Goal: Navigation & Orientation: Find specific page/section

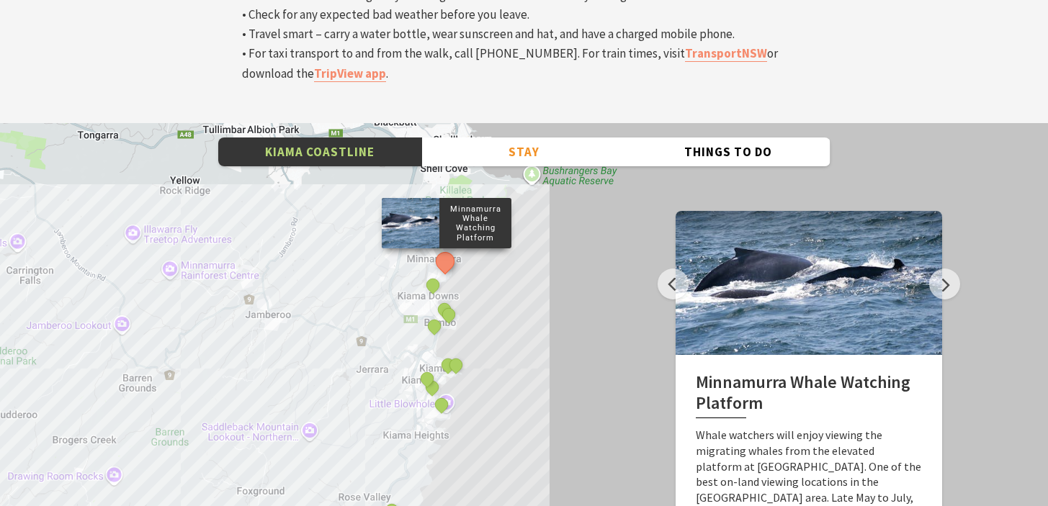
scroll to position [4822, 0]
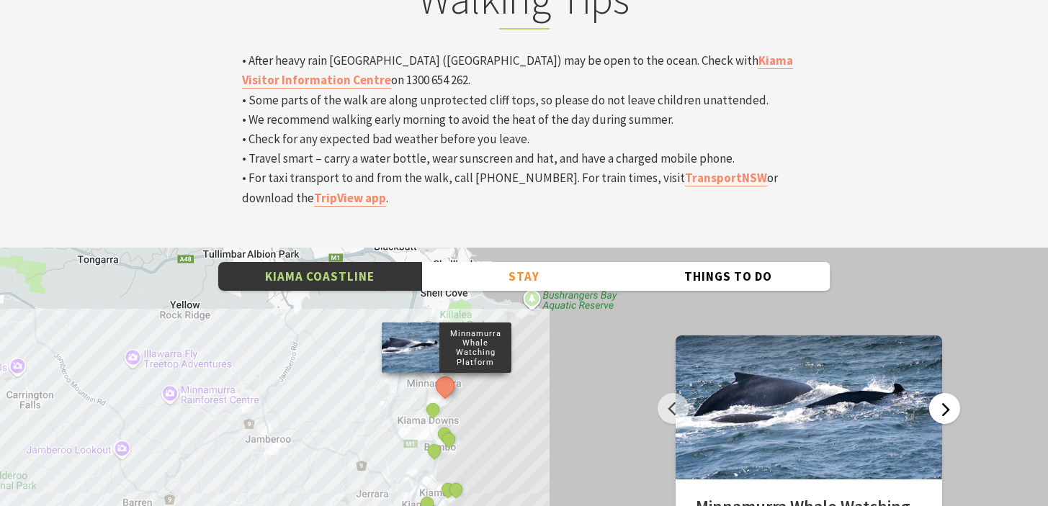
click at [935, 393] on button "Next" at bounding box center [944, 408] width 31 height 31
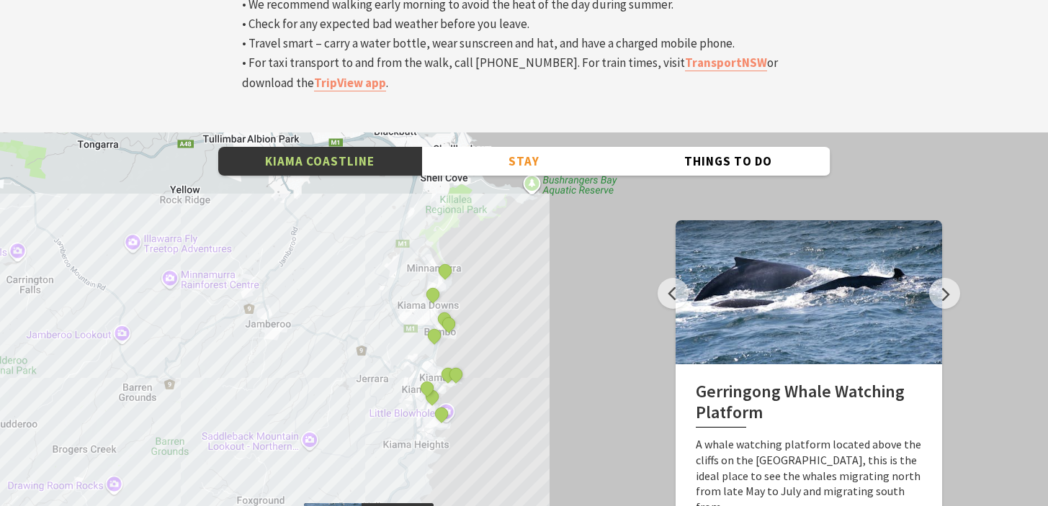
scroll to position [5010, 0]
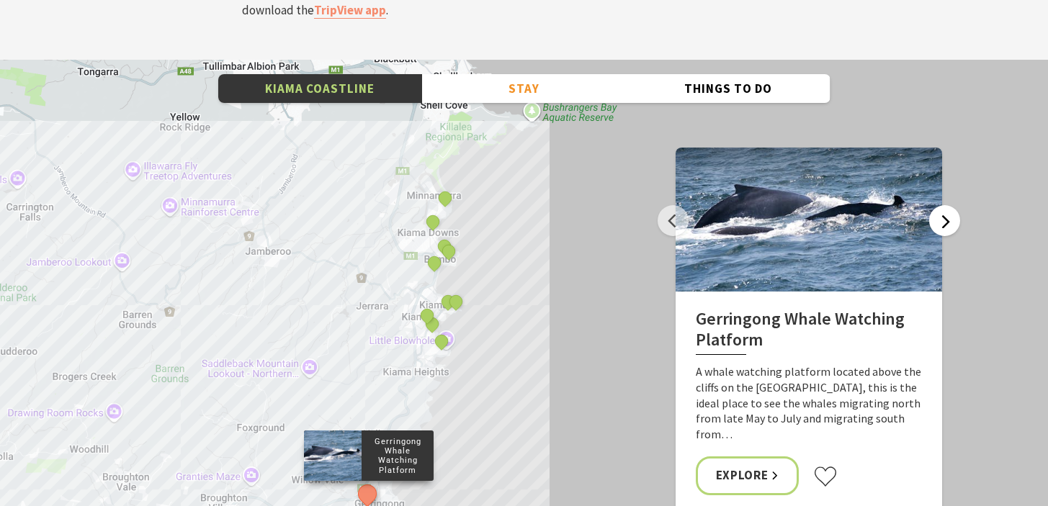
click at [947, 205] on button "Next" at bounding box center [944, 220] width 31 height 31
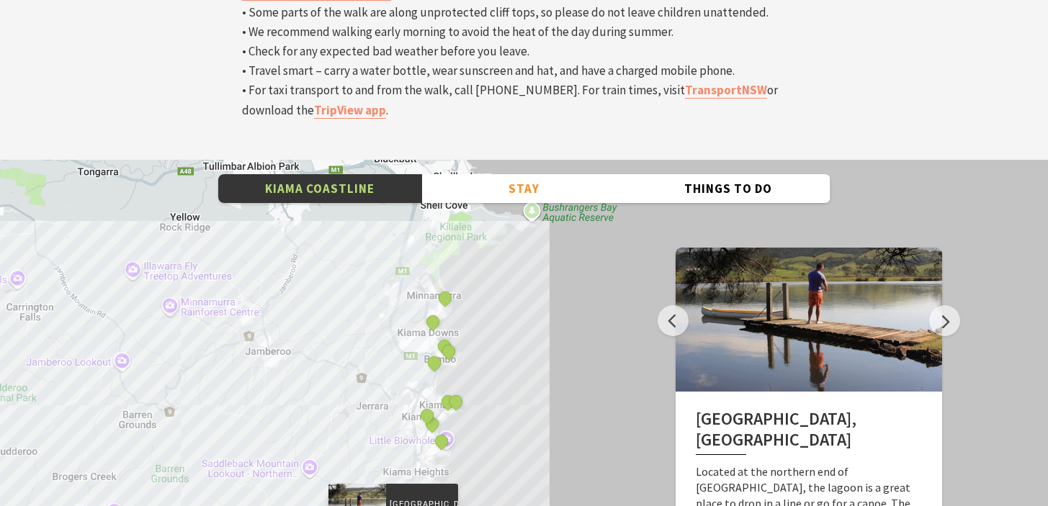
scroll to position [4899, 0]
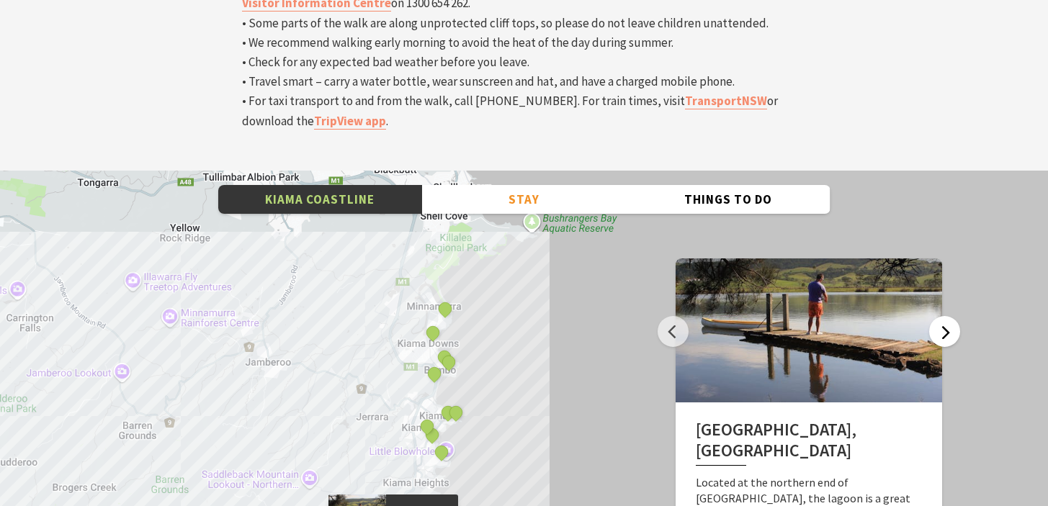
click at [942, 316] on button "Next" at bounding box center [944, 331] width 31 height 31
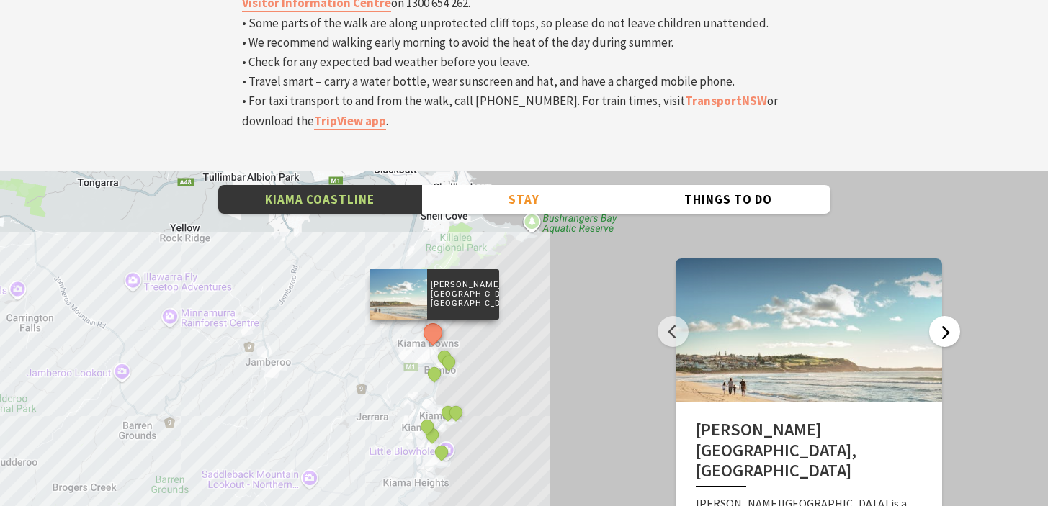
click at [946, 316] on button "Next" at bounding box center [944, 331] width 31 height 31
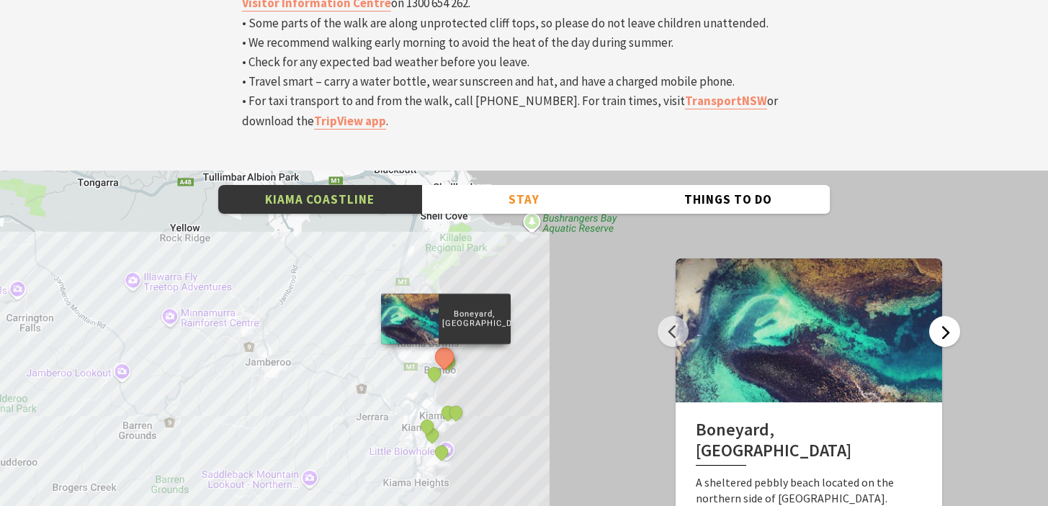
click at [944, 316] on button "Next" at bounding box center [944, 331] width 31 height 31
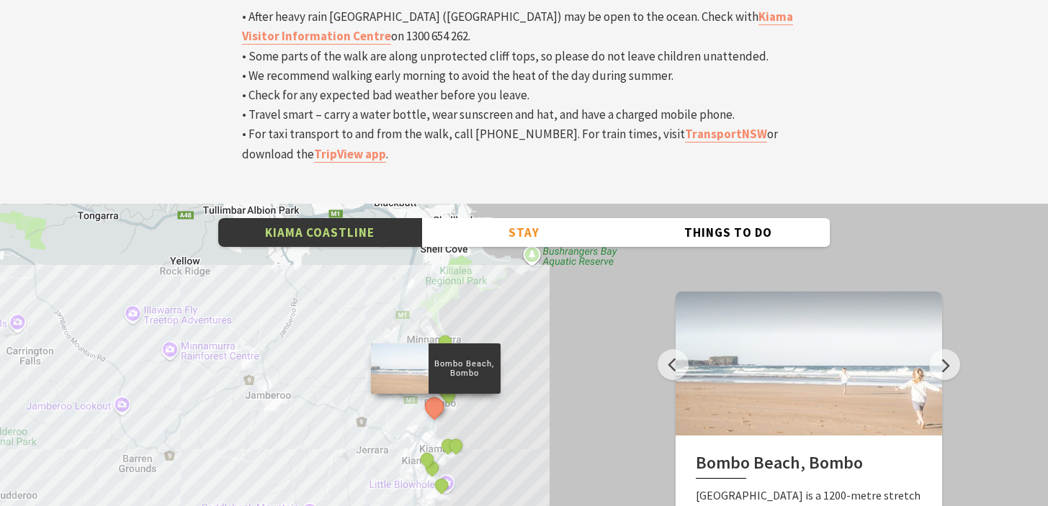
scroll to position [4887, 0]
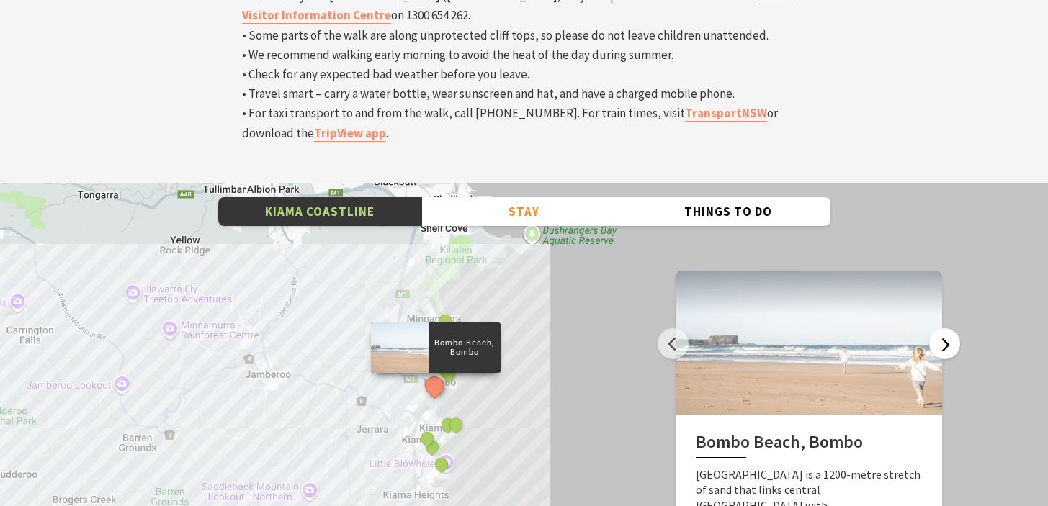
click at [945, 329] on button "Next" at bounding box center [944, 344] width 31 height 31
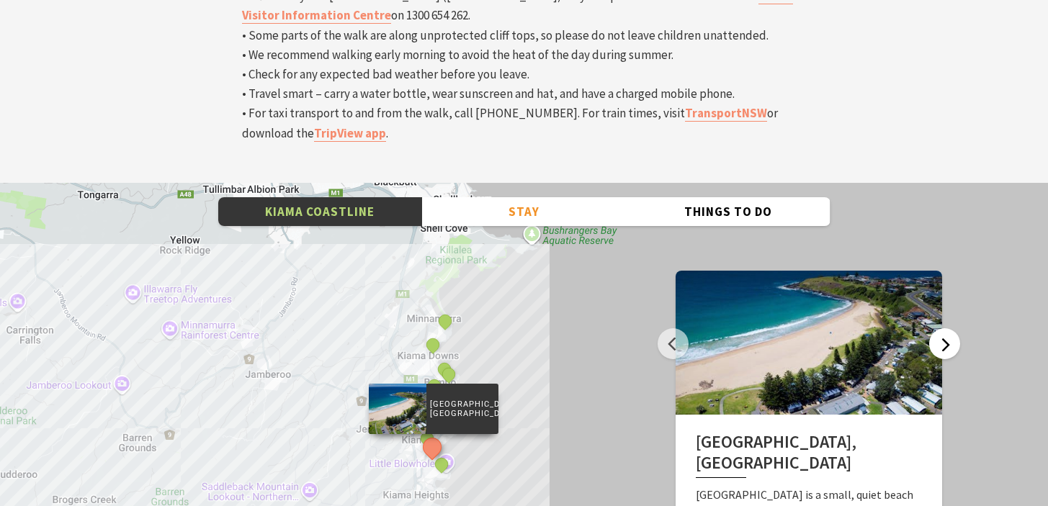
click at [941, 329] on button "Next" at bounding box center [944, 344] width 31 height 31
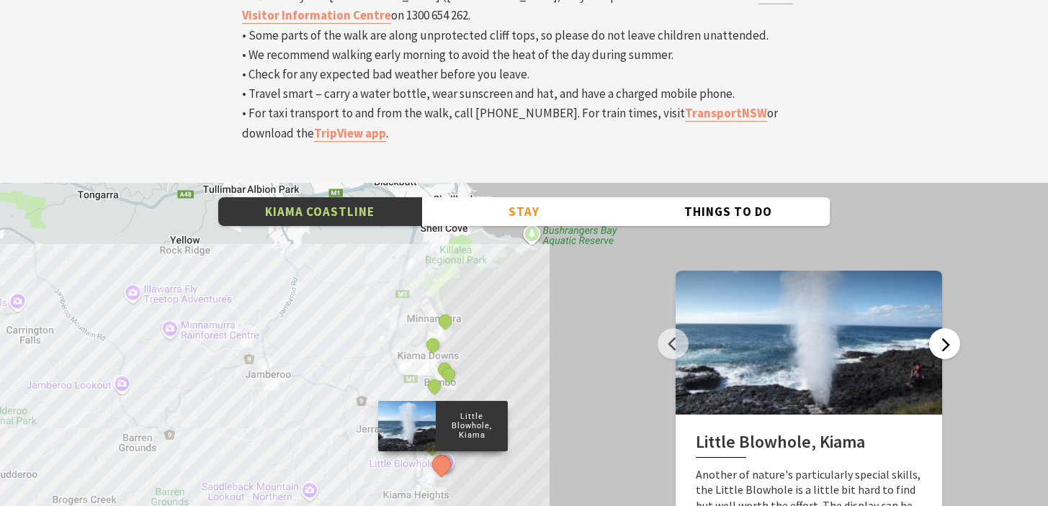
click at [946, 329] on button "Next" at bounding box center [944, 344] width 31 height 31
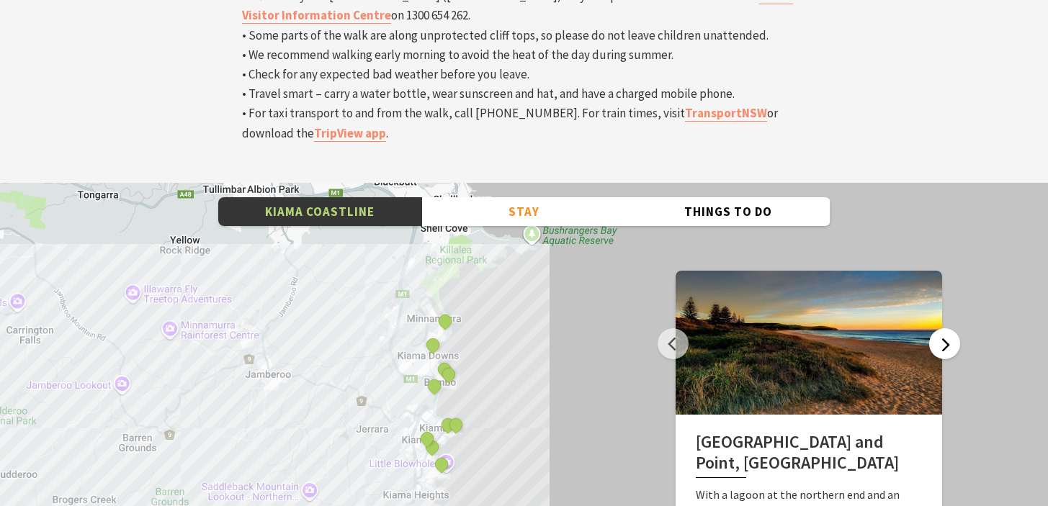
click at [944, 329] on button "Next" at bounding box center [944, 344] width 31 height 31
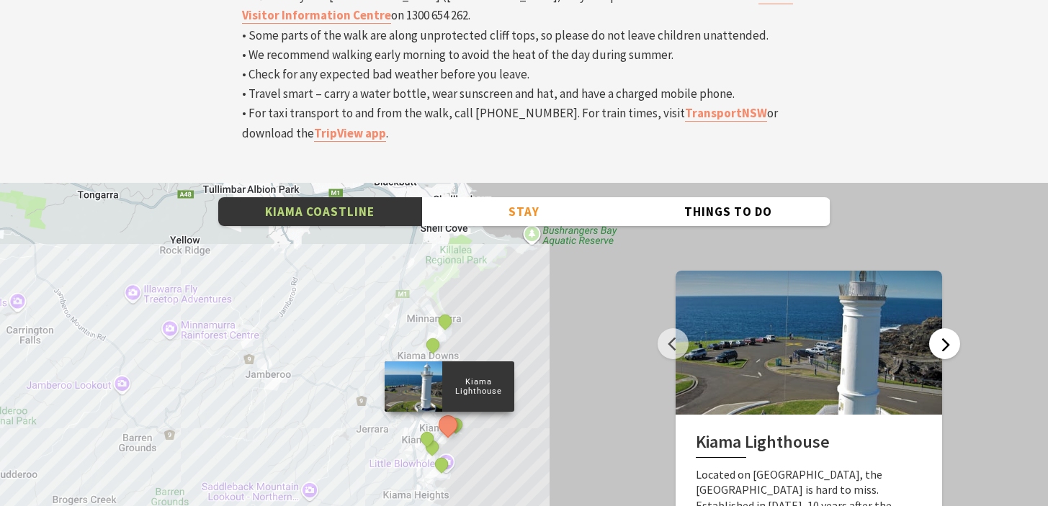
click at [943, 329] on button "Next" at bounding box center [944, 344] width 31 height 31
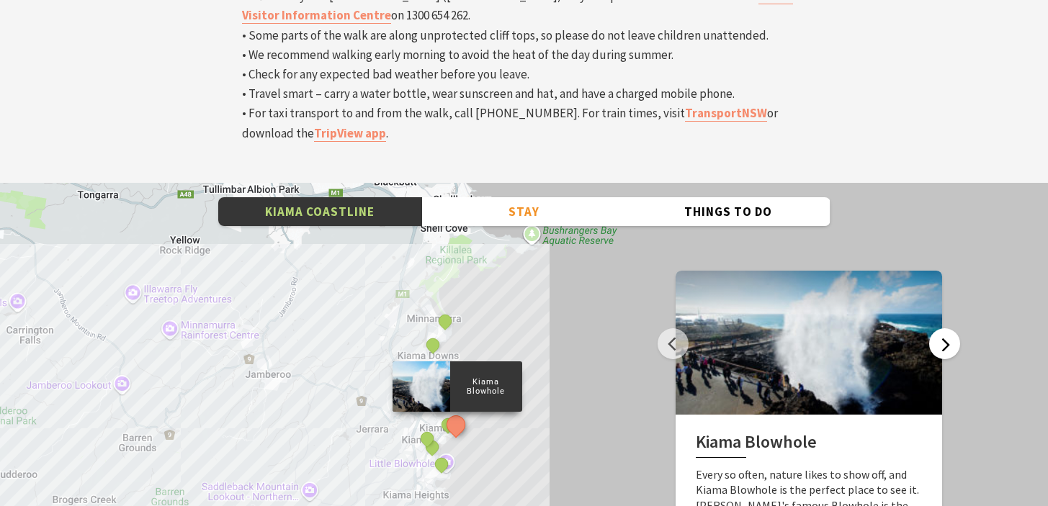
click at [943, 329] on button "Next" at bounding box center [944, 344] width 31 height 31
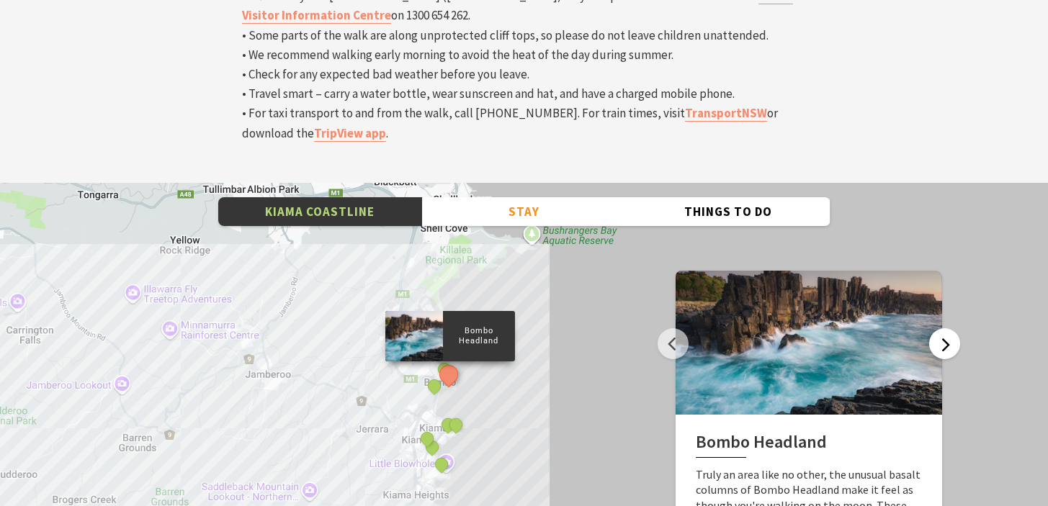
click at [943, 329] on button "Next" at bounding box center [944, 344] width 31 height 31
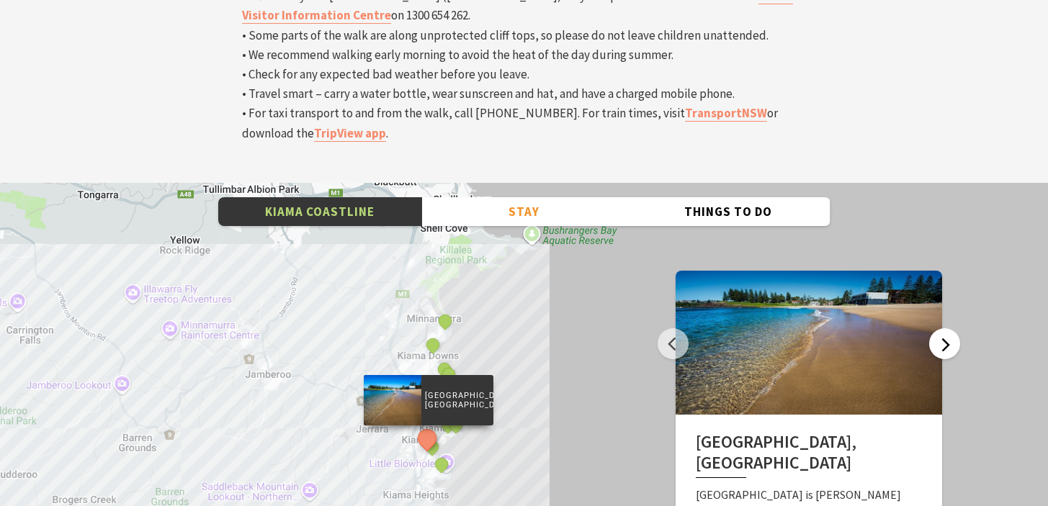
click at [943, 329] on button "Next" at bounding box center [944, 344] width 31 height 31
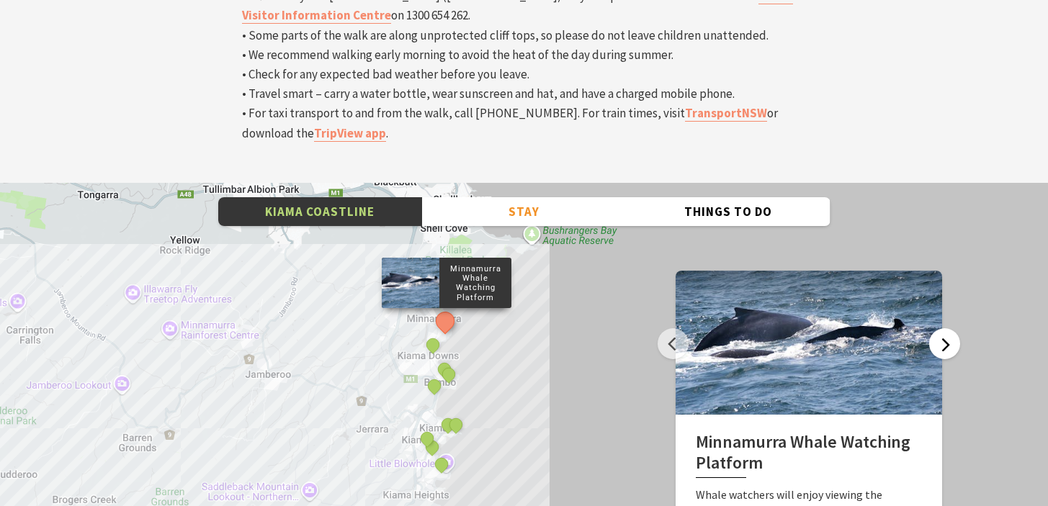
click at [943, 329] on button "Next" at bounding box center [944, 344] width 31 height 31
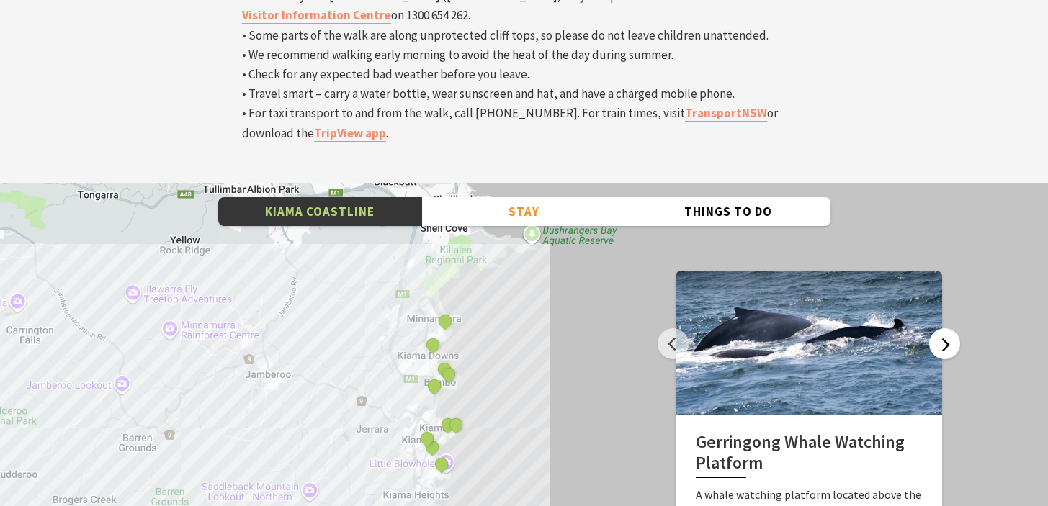
click at [943, 329] on button "Next" at bounding box center [944, 344] width 31 height 31
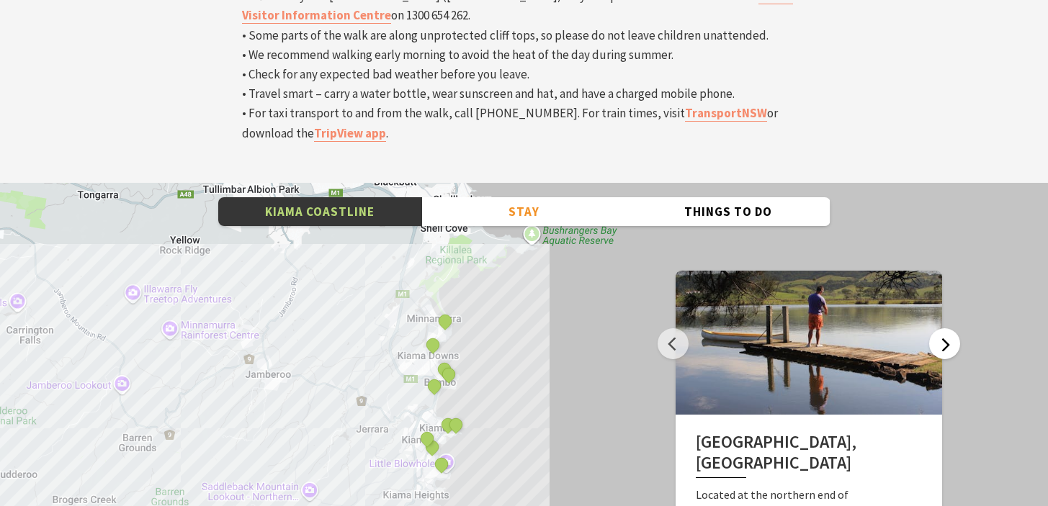
click at [946, 329] on button "Next" at bounding box center [944, 344] width 31 height 31
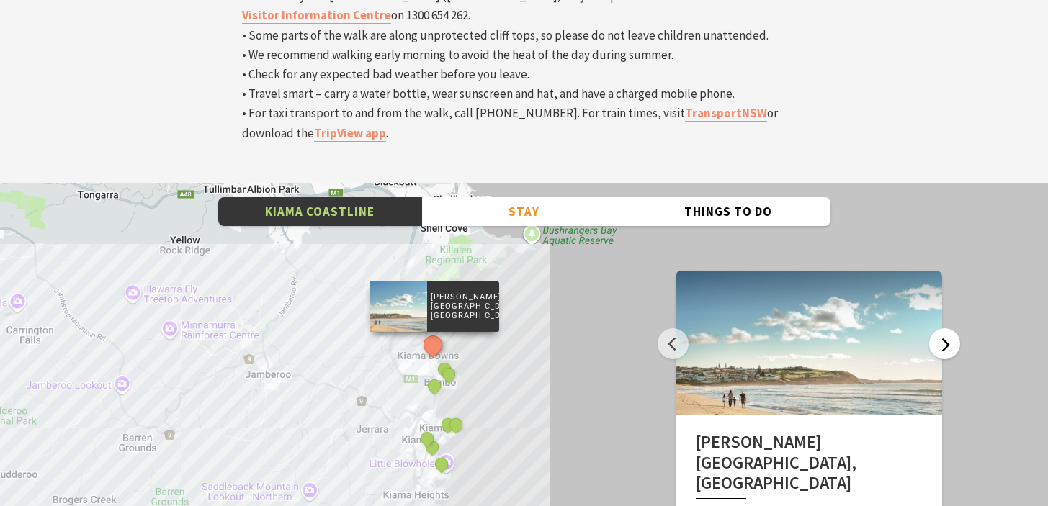
click at [945, 329] on button "Next" at bounding box center [944, 344] width 31 height 31
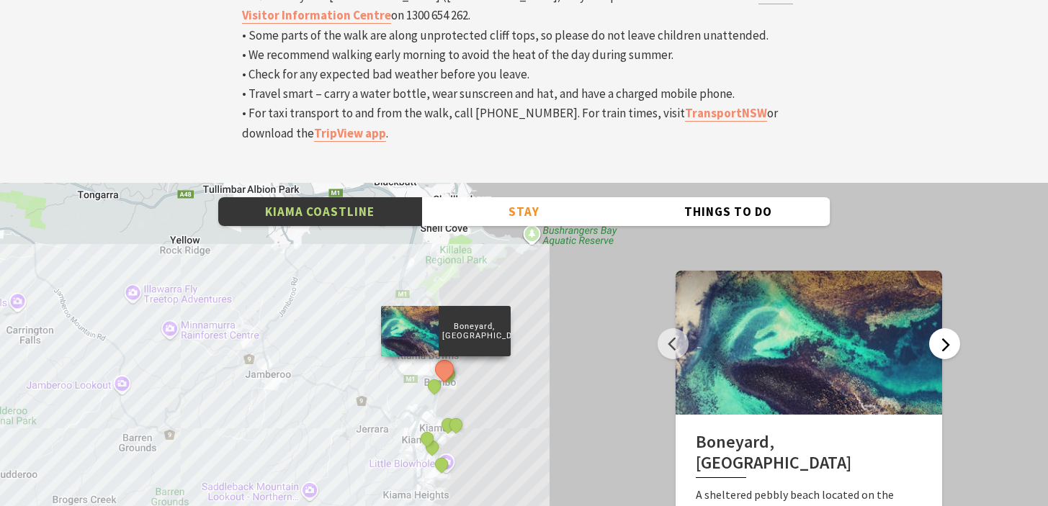
click at [944, 329] on button "Next" at bounding box center [944, 344] width 31 height 31
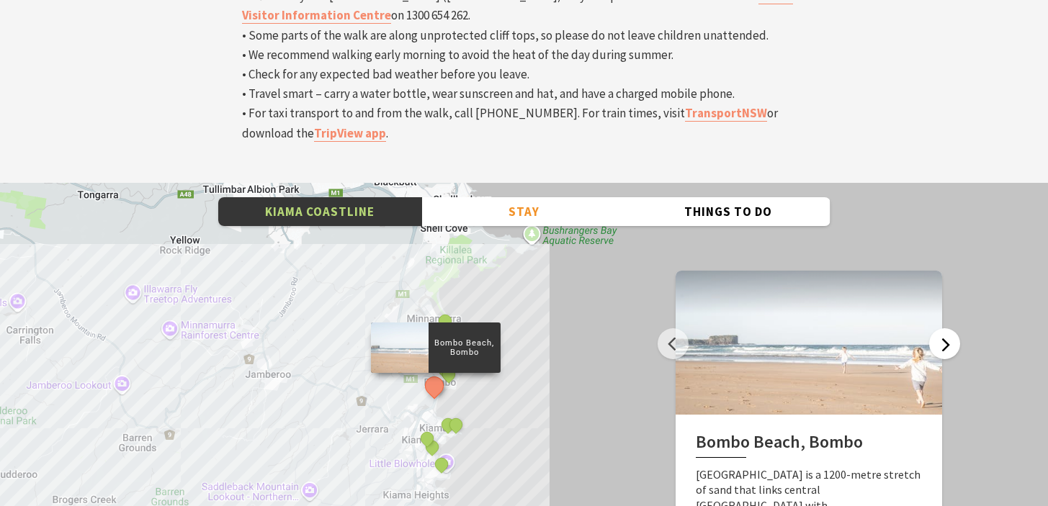
click at [945, 329] on button "Next" at bounding box center [944, 344] width 31 height 31
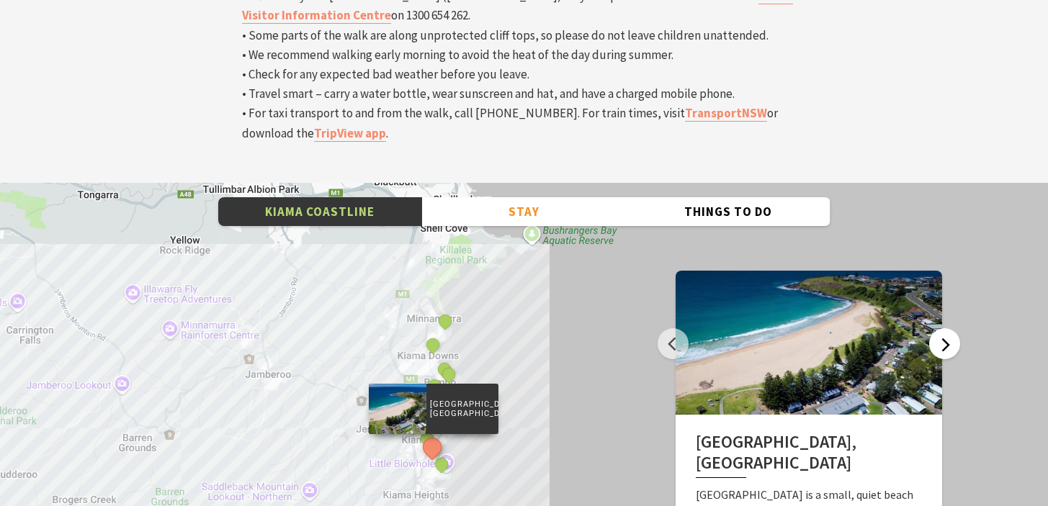
click at [944, 329] on button "Next" at bounding box center [944, 344] width 31 height 31
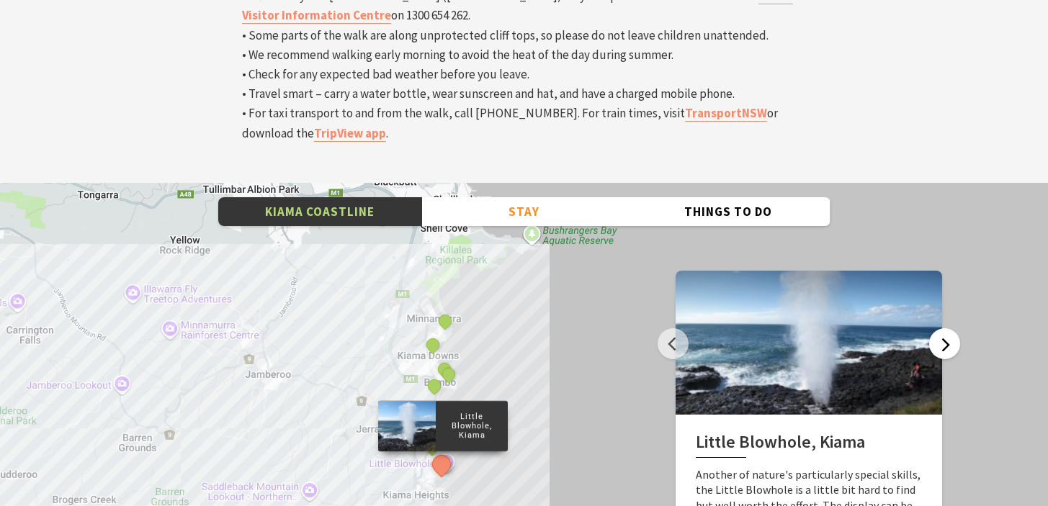
click at [944, 329] on button "Next" at bounding box center [944, 344] width 31 height 31
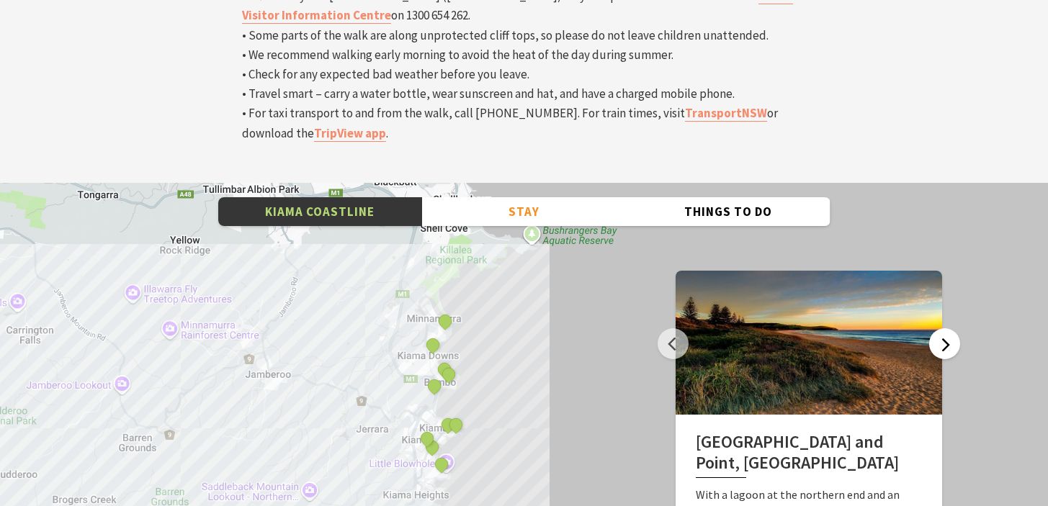
click at [944, 329] on button "Next" at bounding box center [944, 344] width 31 height 31
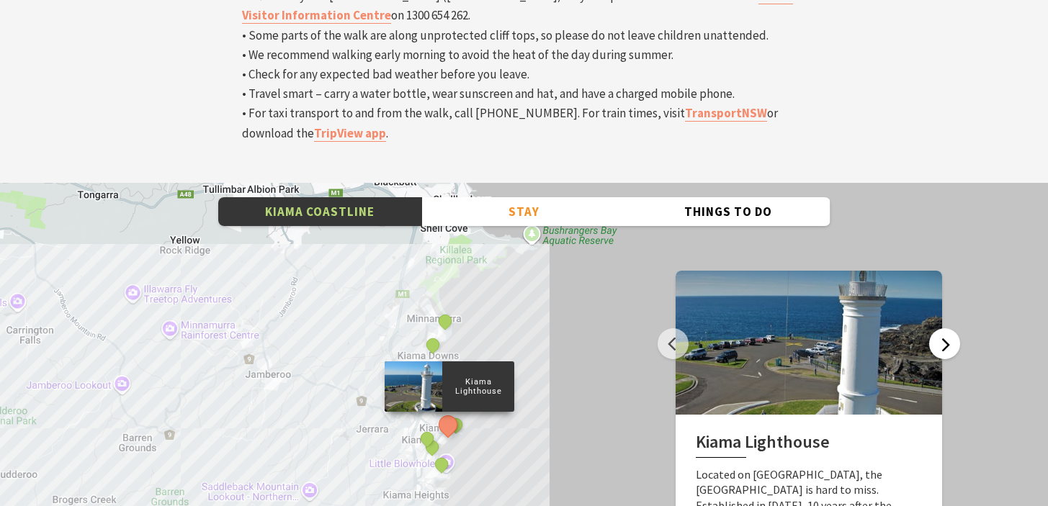
click at [944, 329] on button "Next" at bounding box center [944, 344] width 31 height 31
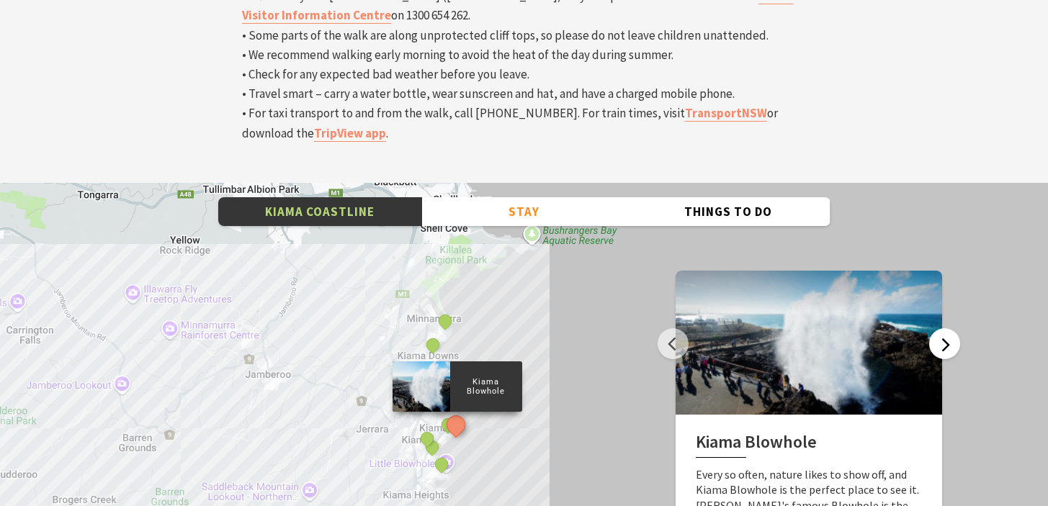
click at [945, 329] on button "Next" at bounding box center [944, 344] width 31 height 31
